Goal: Task Accomplishment & Management: Use online tool/utility

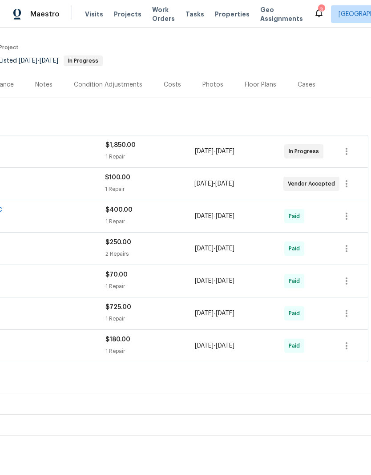
scroll to position [66, 132]
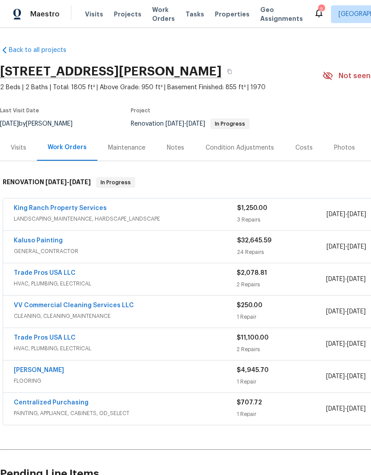
click at [231, 151] on div "Condition Adjustments" at bounding box center [239, 148] width 68 height 9
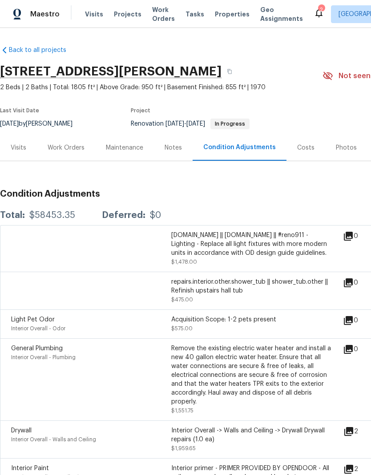
click at [70, 152] on div "Work Orders" at bounding box center [66, 148] width 37 height 9
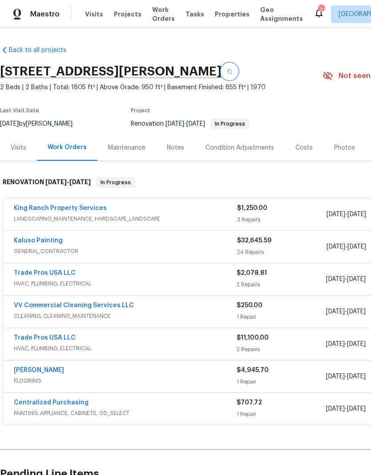
click at [221, 68] on button "button" at bounding box center [229, 72] width 16 height 16
click at [180, 148] on div "Notes" at bounding box center [175, 148] width 17 height 9
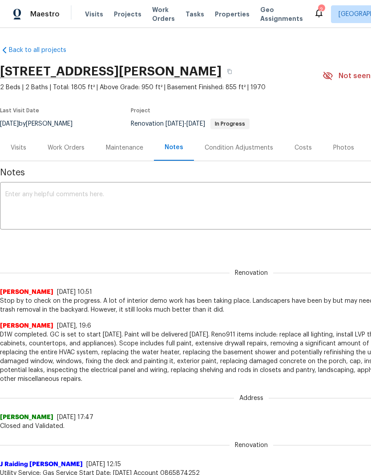
click at [130, 199] on textarea at bounding box center [250, 207] width 491 height 31
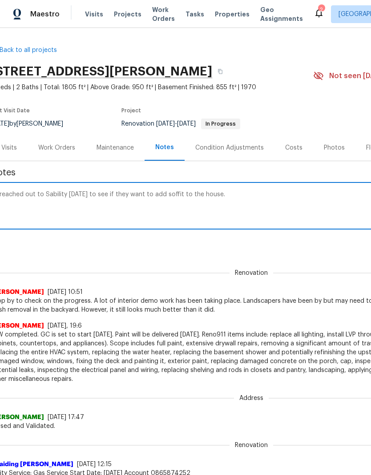
scroll to position [0, 9]
click at [126, 193] on textarea "I reached out to Sability [DATE] to see if they want to add soffit to the house." at bounding box center [241, 207] width 491 height 31
type textarea "I reached out to Sability [DATE] to see if they want to add soffit to the house."
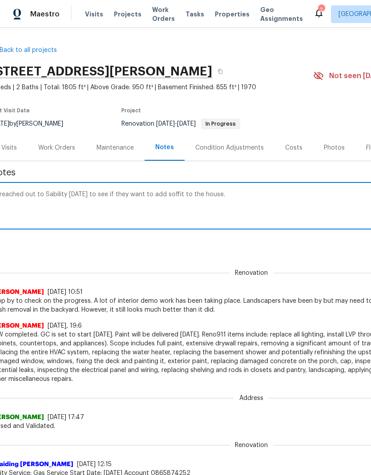
click at [137, 188] on div "I reached out to Sability [DATE] to see if they want to add soffit to the house…" at bounding box center [242, 206] width 502 height 45
click at [136, 188] on div "I reached out to Sability [DATE] to see if they want to add soffit to the house…" at bounding box center [242, 206] width 502 height 45
